Goal: Task Accomplishment & Management: Manage account settings

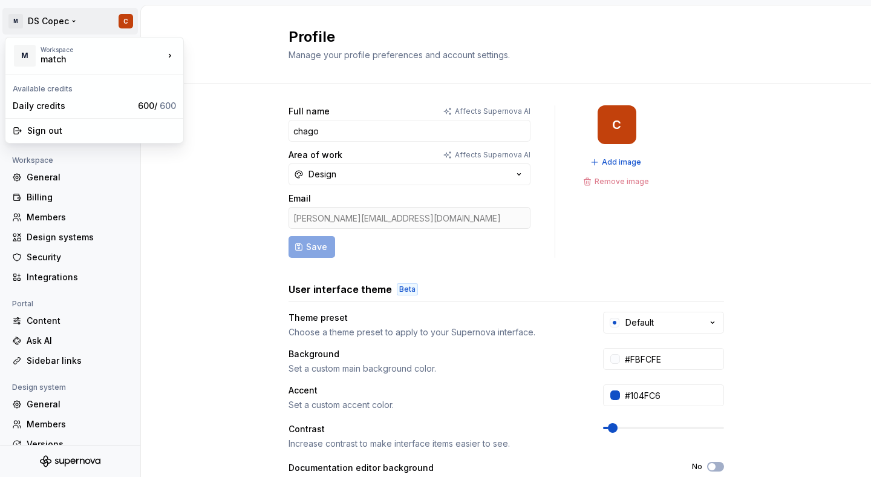
click at [48, 19] on html "M DS Copec C Back Account Profile Authentication Notifications Workspace Genera…" at bounding box center [435, 238] width 871 height 477
click at [162, 246] on html "M DS Copec C Back Account Profile Authentication Notifications Workspace Genera…" at bounding box center [435, 238] width 871 height 477
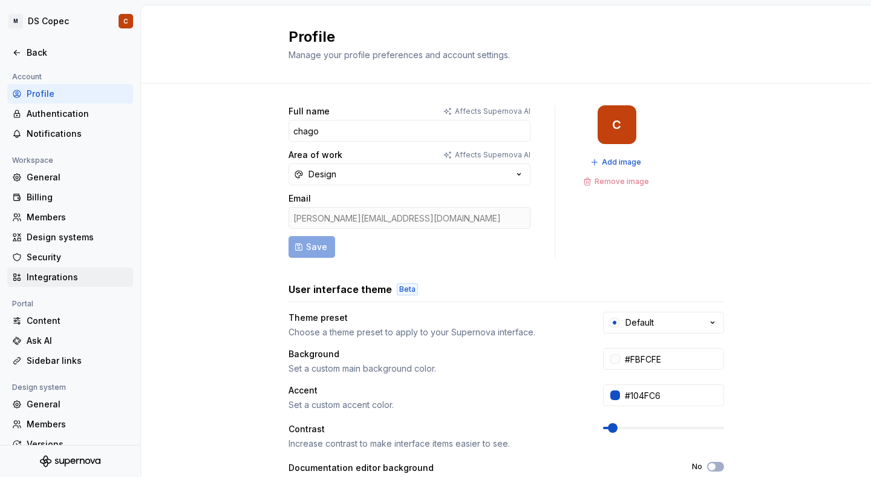
scroll to position [56, 0]
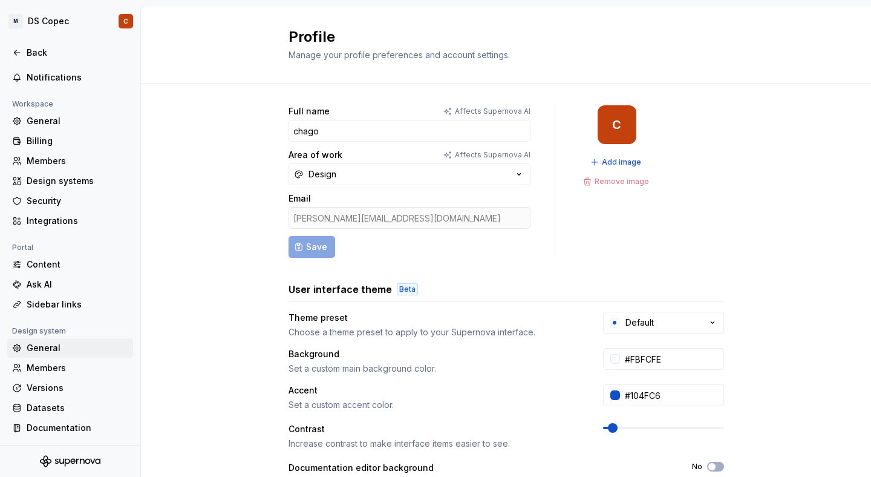
click at [53, 345] on div "General" at bounding box center [78, 348] width 102 height 12
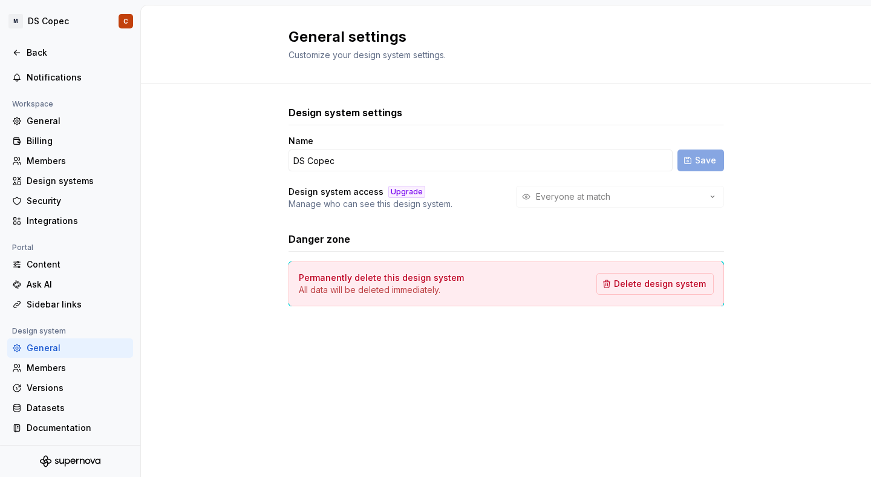
click at [694, 197] on div "Everyone at match" at bounding box center [620, 197] width 208 height 22
click at [712, 194] on div "Everyone at match" at bounding box center [620, 197] width 208 height 22
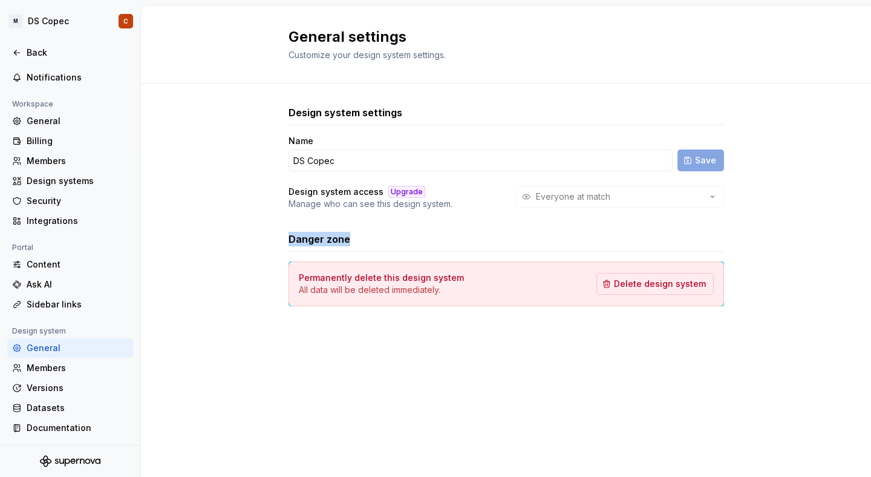
click at [712, 194] on div "Everyone at match" at bounding box center [620, 197] width 208 height 22
click at [777, 208] on div "Design system settings Name DS Copec Save Design system access Upgrade Manage w…" at bounding box center [506, 218] width 730 height 269
click at [50, 385] on div "Versions" at bounding box center [78, 388] width 102 height 12
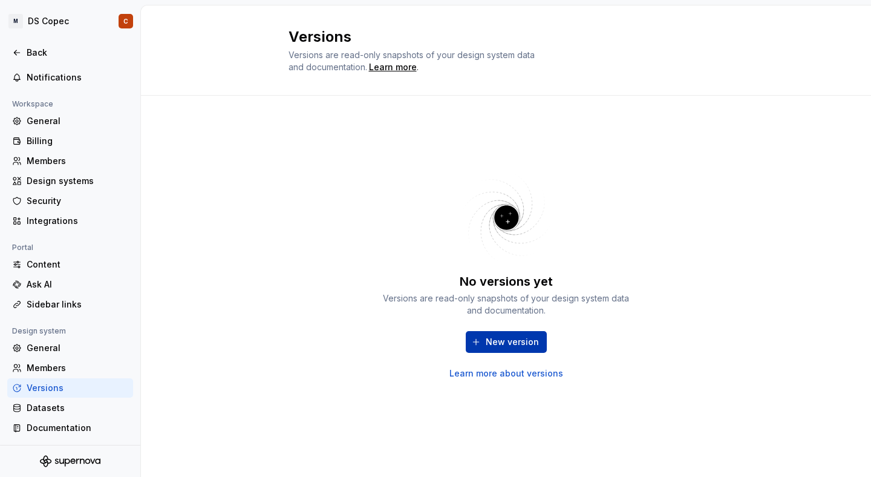
click at [483, 342] on button "New version" at bounding box center [506, 342] width 81 height 22
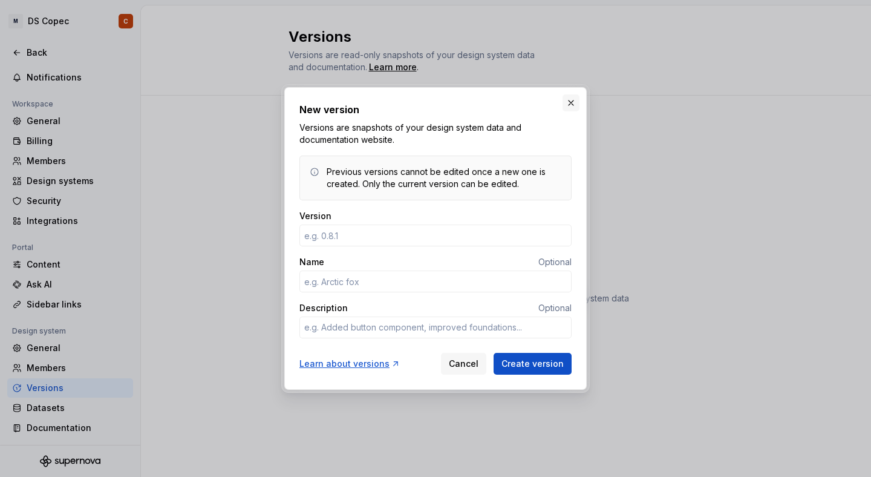
type textarea "*"
click at [574, 99] on button "button" at bounding box center [571, 102] width 17 height 17
